Goal: Complete application form

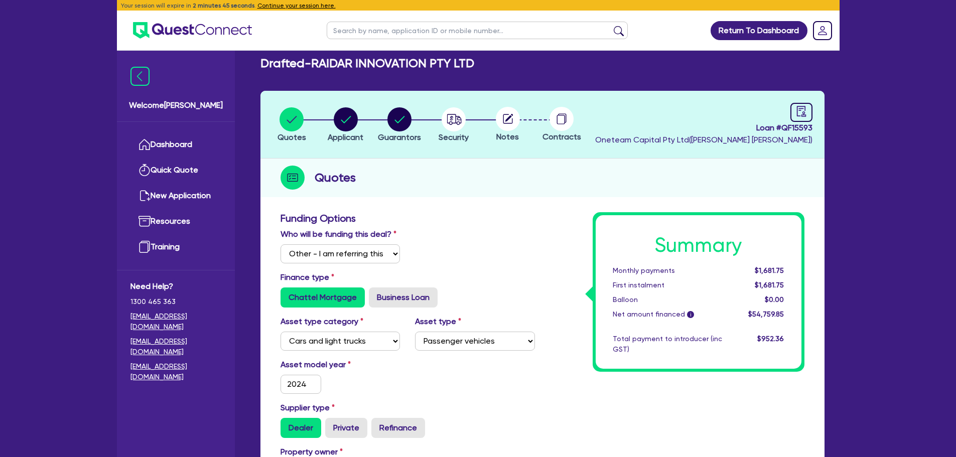
select select "Other"
select select "CARS_AND_LIGHT_TRUCKS"
select select "PASSENGER_VEHICLES"
click at [351, 36] on input "text" at bounding box center [477, 31] width 301 height 18
type input "yagh"
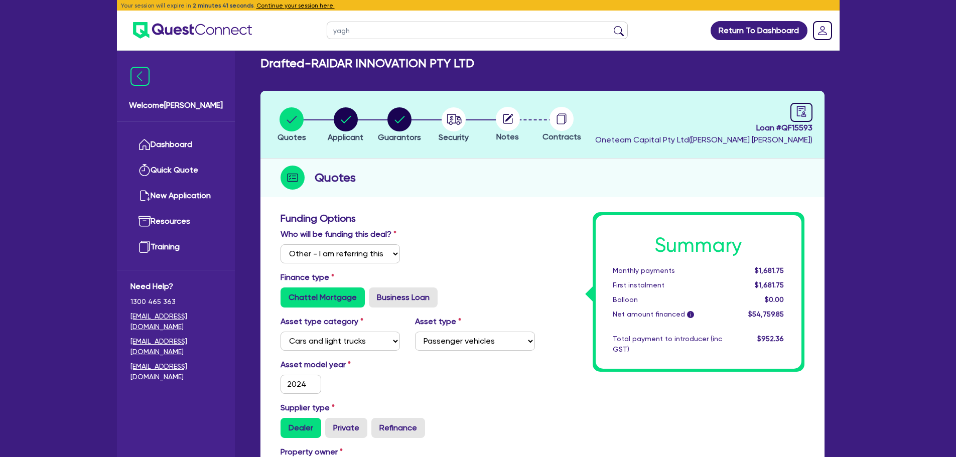
click button "submit" at bounding box center [618, 33] width 16 height 14
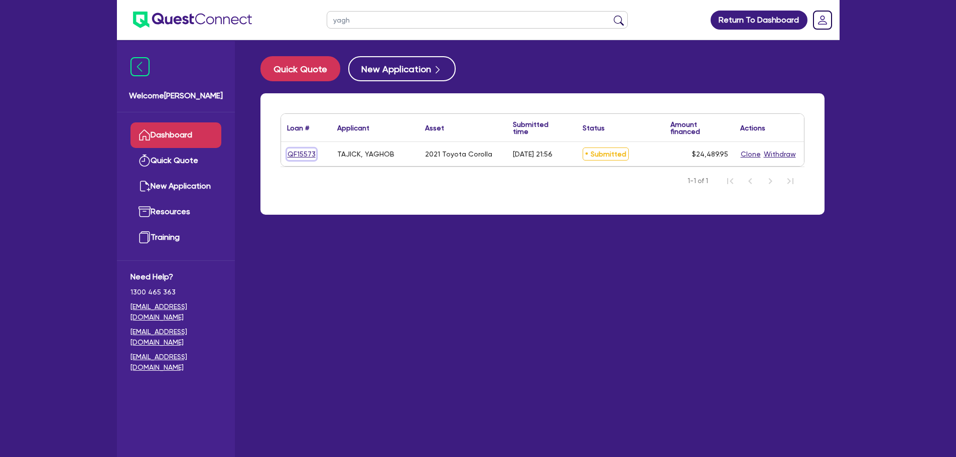
click at [306, 148] on link "QF15573" at bounding box center [301, 154] width 29 height 12
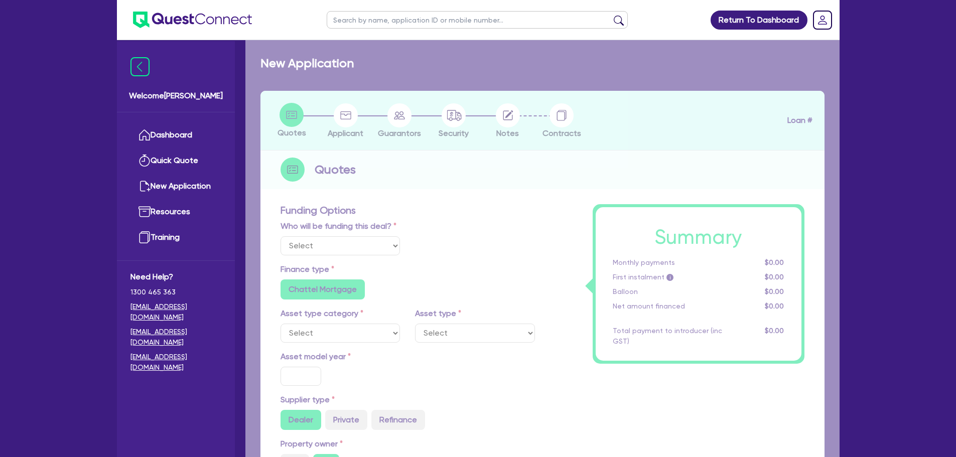
select select "Other"
select select "CARS_AND_LIGHT_TRUCKS"
type input "2021"
type input "24,000"
type input "1,000"
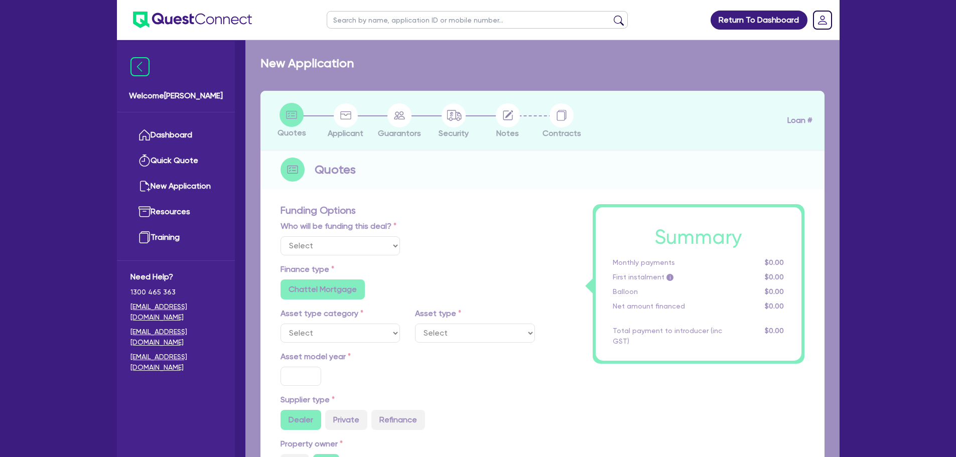
type input "5"
type input "1,224.5"
type input "8.75"
type input "454.5"
type input "900"
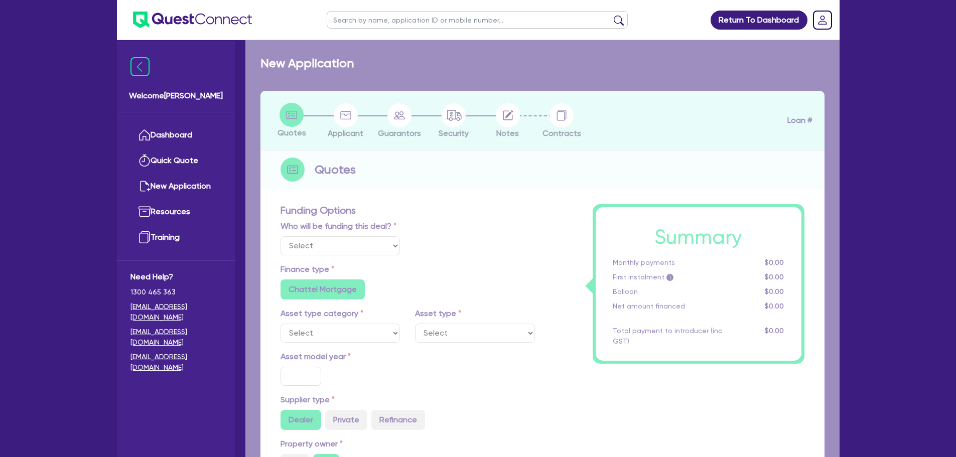
radio input "true"
select select "PASSENGER_VEHICLES"
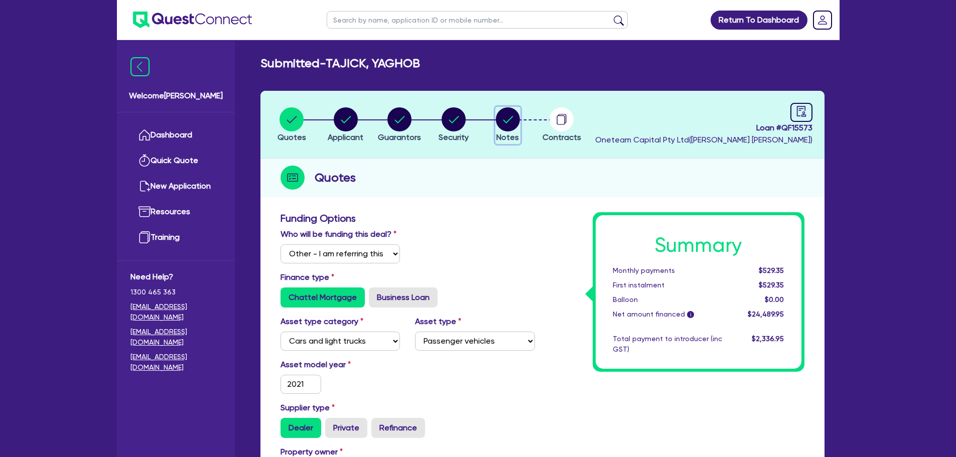
click at [512, 120] on circle "button" at bounding box center [508, 119] width 24 height 24
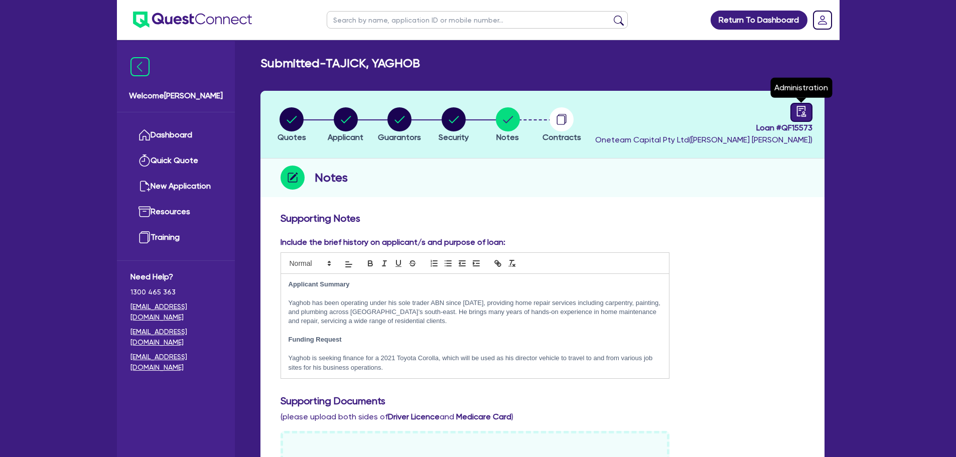
click at [803, 109] on icon "audit" at bounding box center [801, 111] width 11 height 11
select select "SUBMITTED_NEW"
select select "Westlawn"
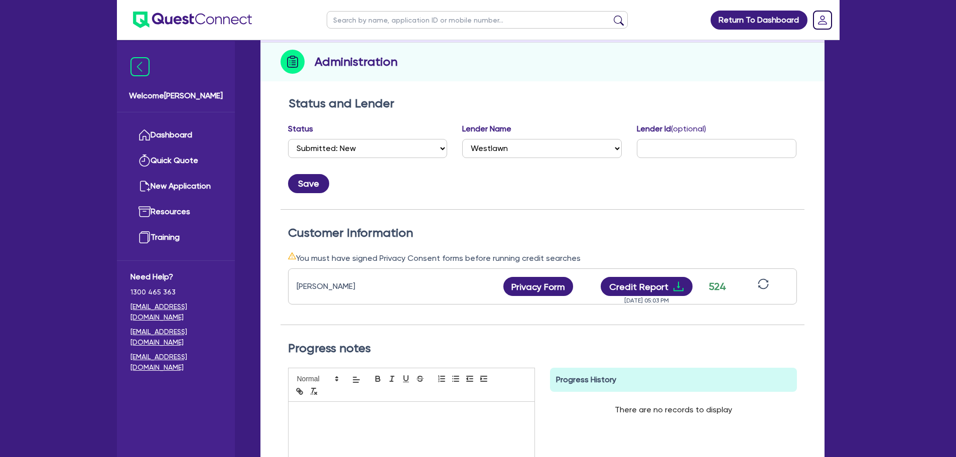
scroll to position [123, 0]
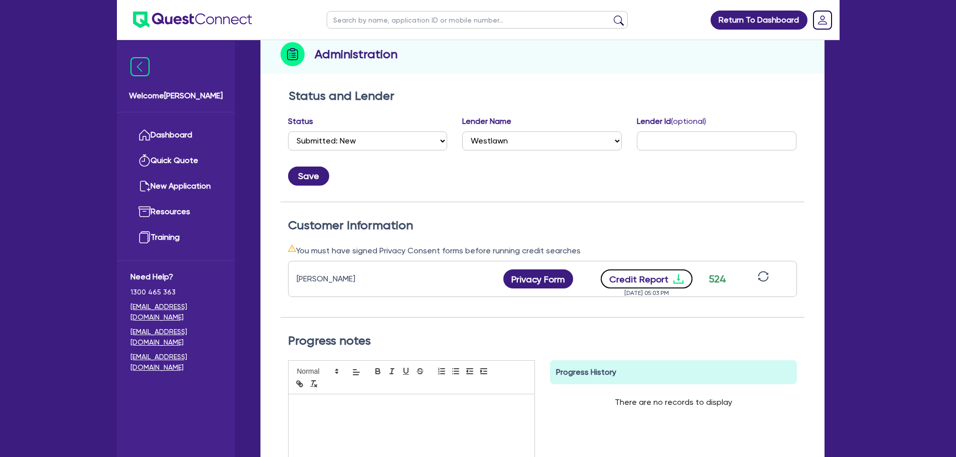
click at [640, 281] on button "Credit Report" at bounding box center [646, 278] width 92 height 19
